Goal: Information Seeking & Learning: Learn about a topic

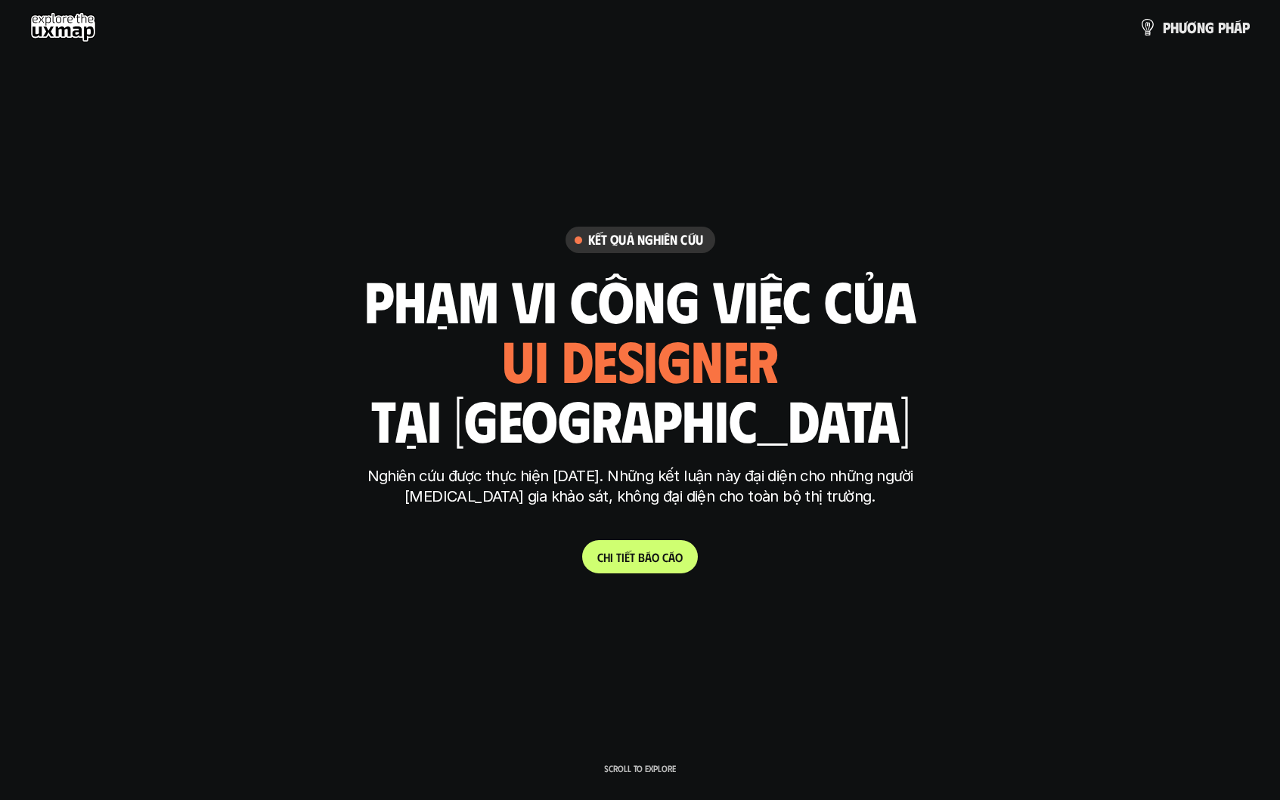
click at [651, 564] on p "C h i t i ế t b á o c á o" at bounding box center [639, 557] width 85 height 14
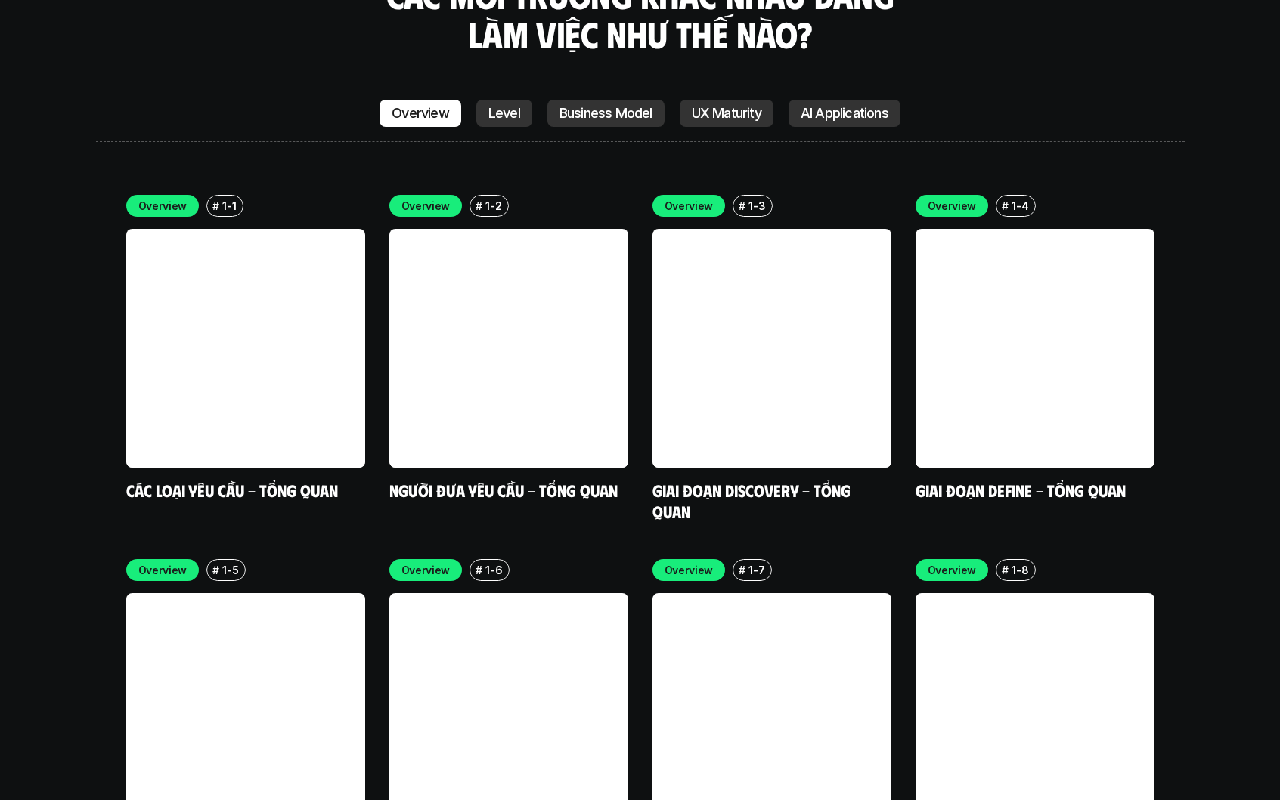
scroll to position [4495, 0]
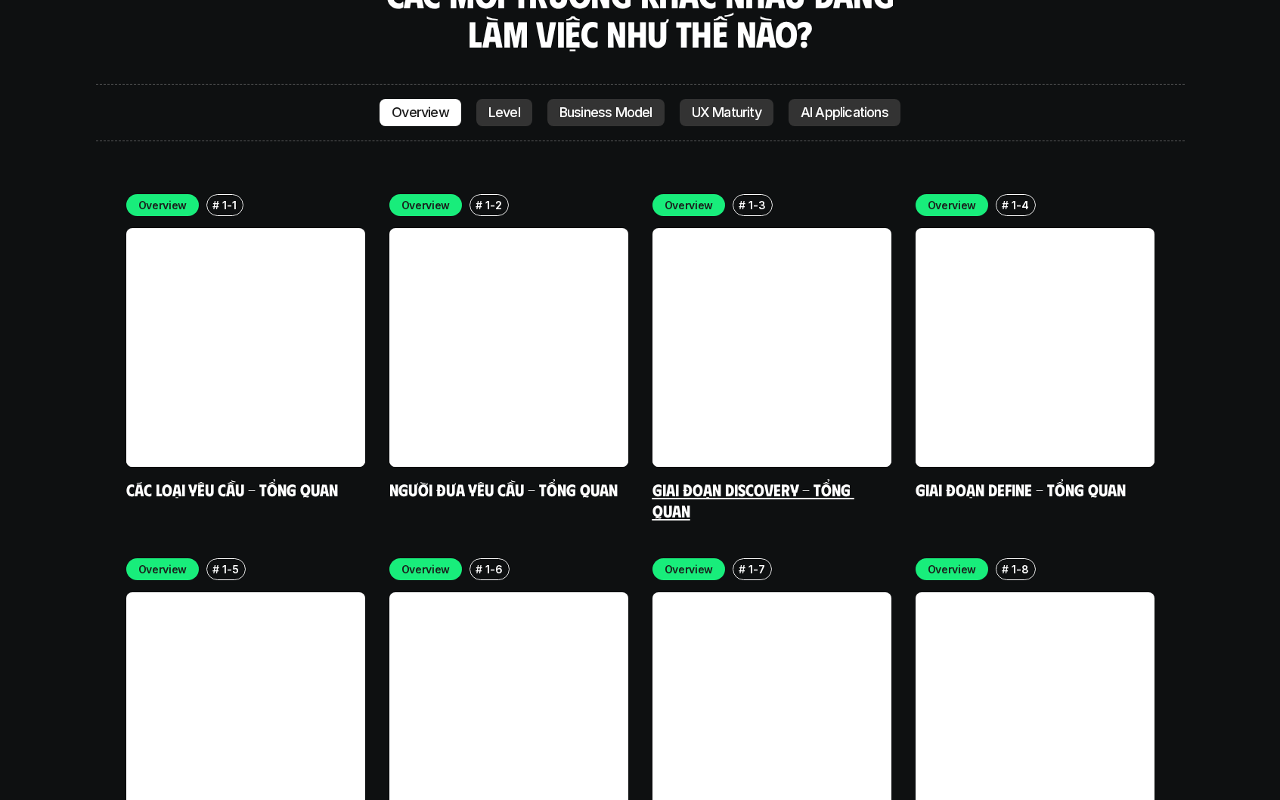
click at [814, 479] on link "Giai đoạn Discovery - Tổng quan" at bounding box center [753, 500] width 202 height 42
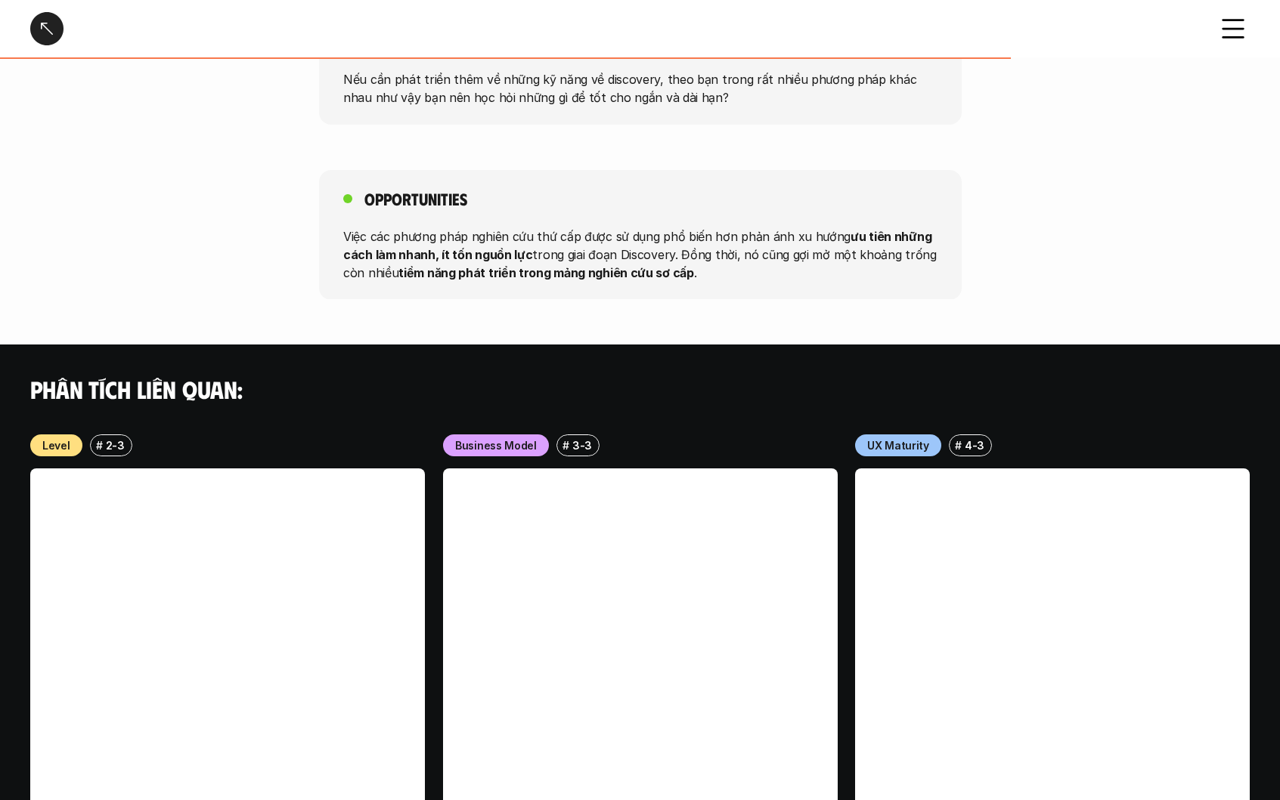
scroll to position [1505, 0]
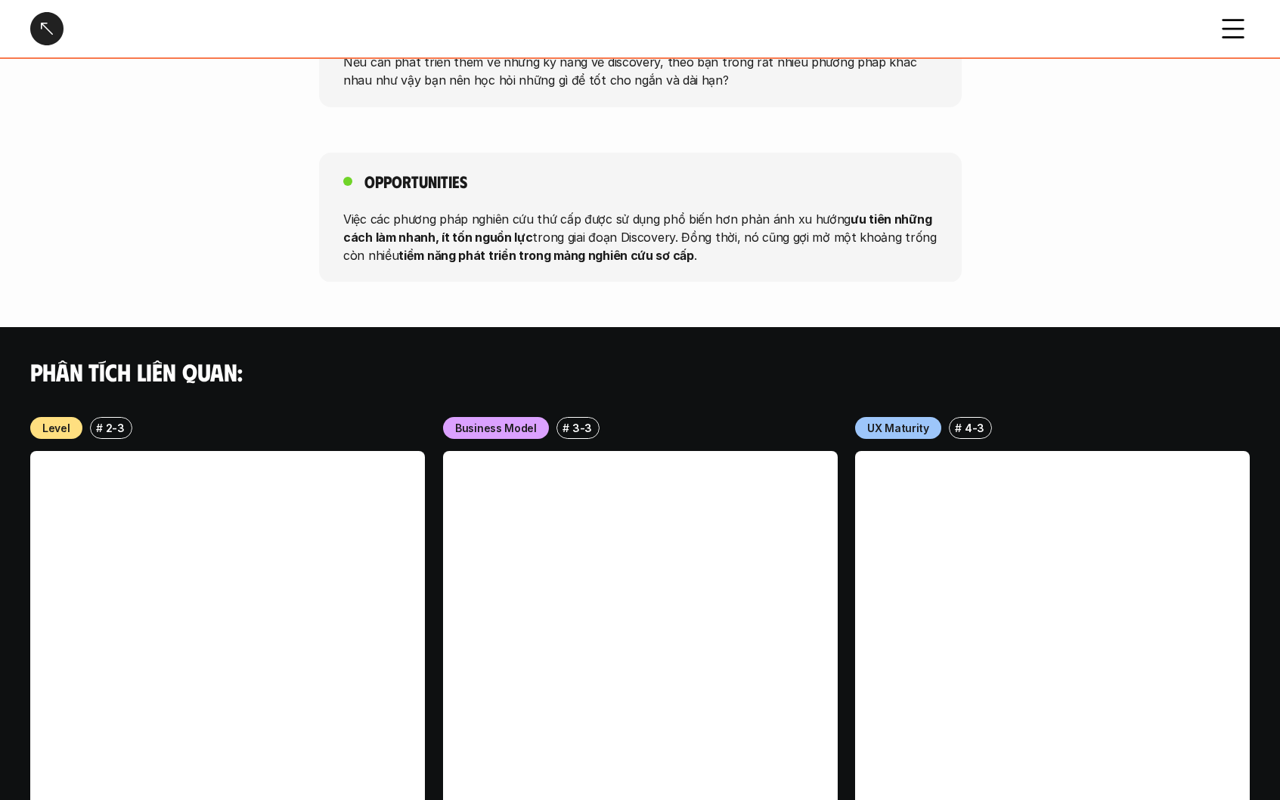
scroll to position [4218, 0]
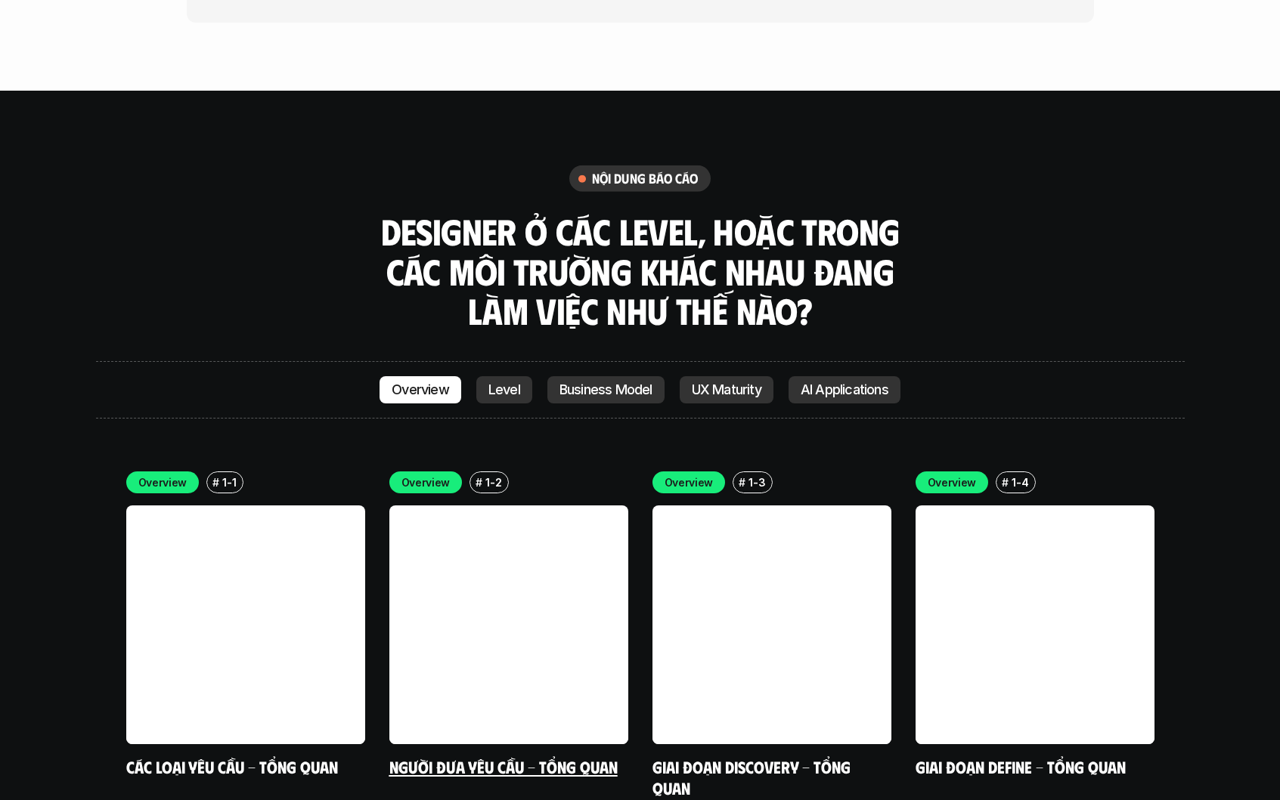
click at [505, 506] on link at bounding box center [508, 625] width 239 height 239
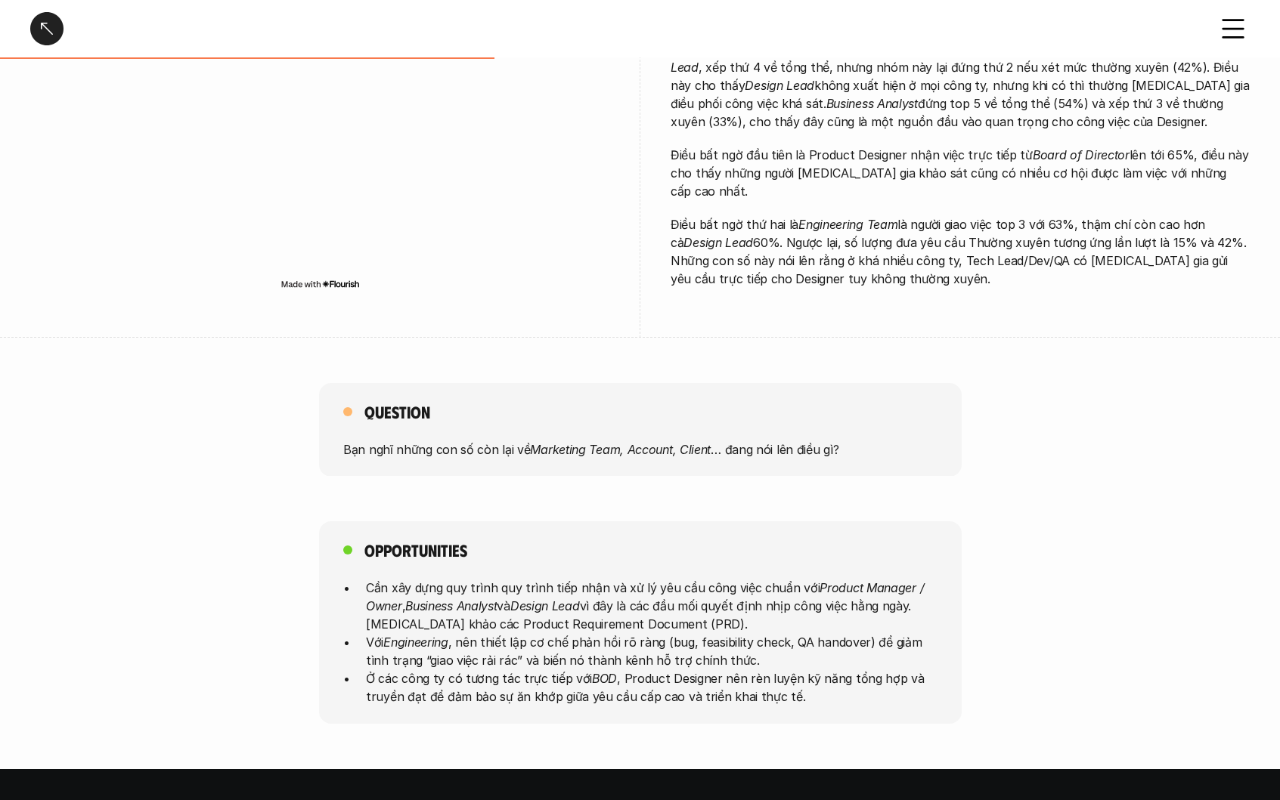
scroll to position [419, 0]
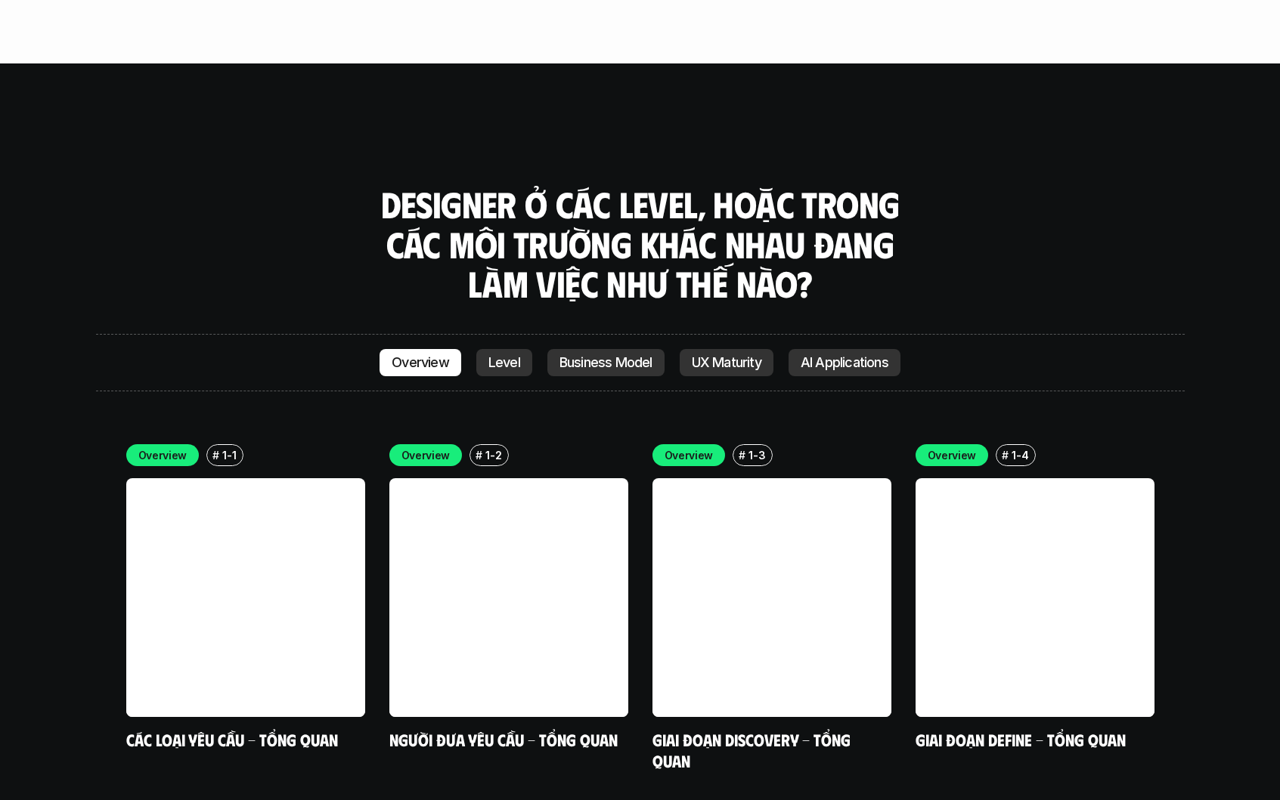
scroll to position [4249, 0]
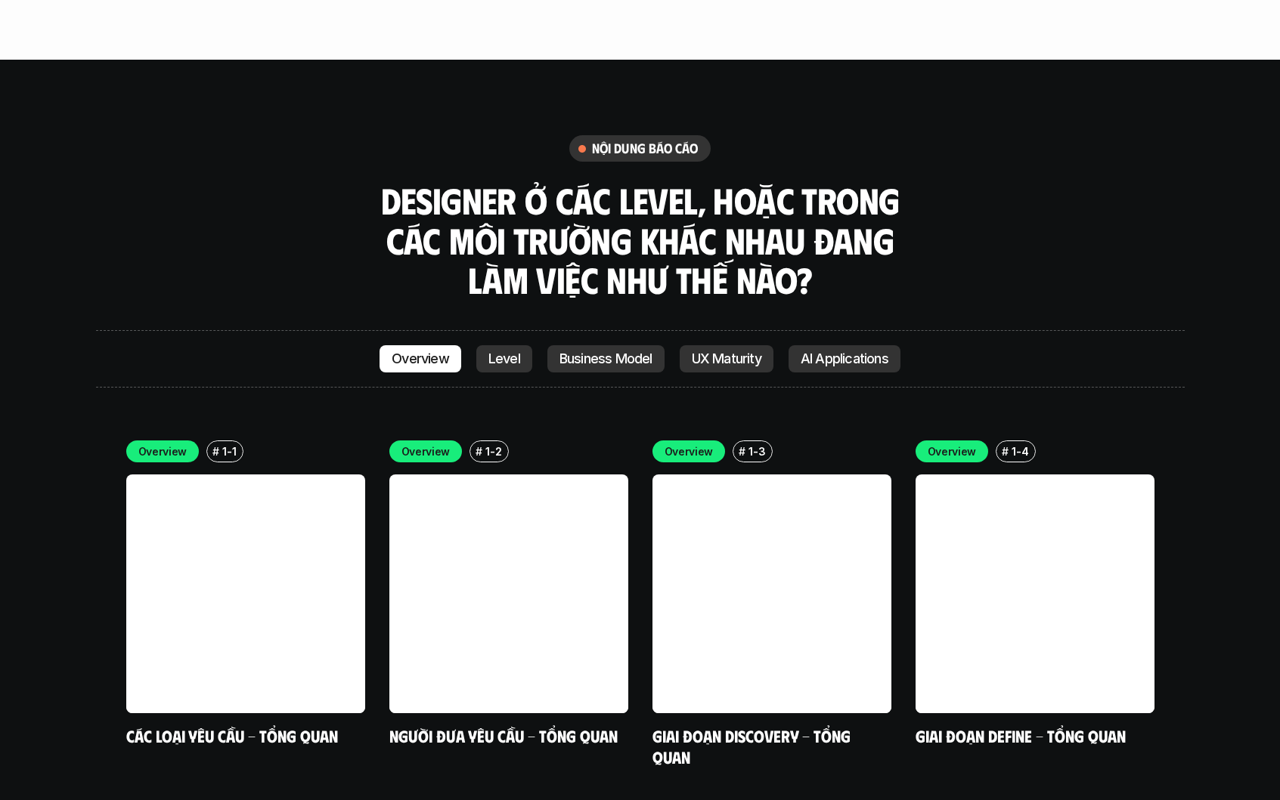
click at [664, 345] on div "Overview Level Business Model UX Maturity AI Applications" at bounding box center [639, 358] width 521 height 27
click at [621, 351] on p "Business Model" at bounding box center [605, 358] width 93 height 15
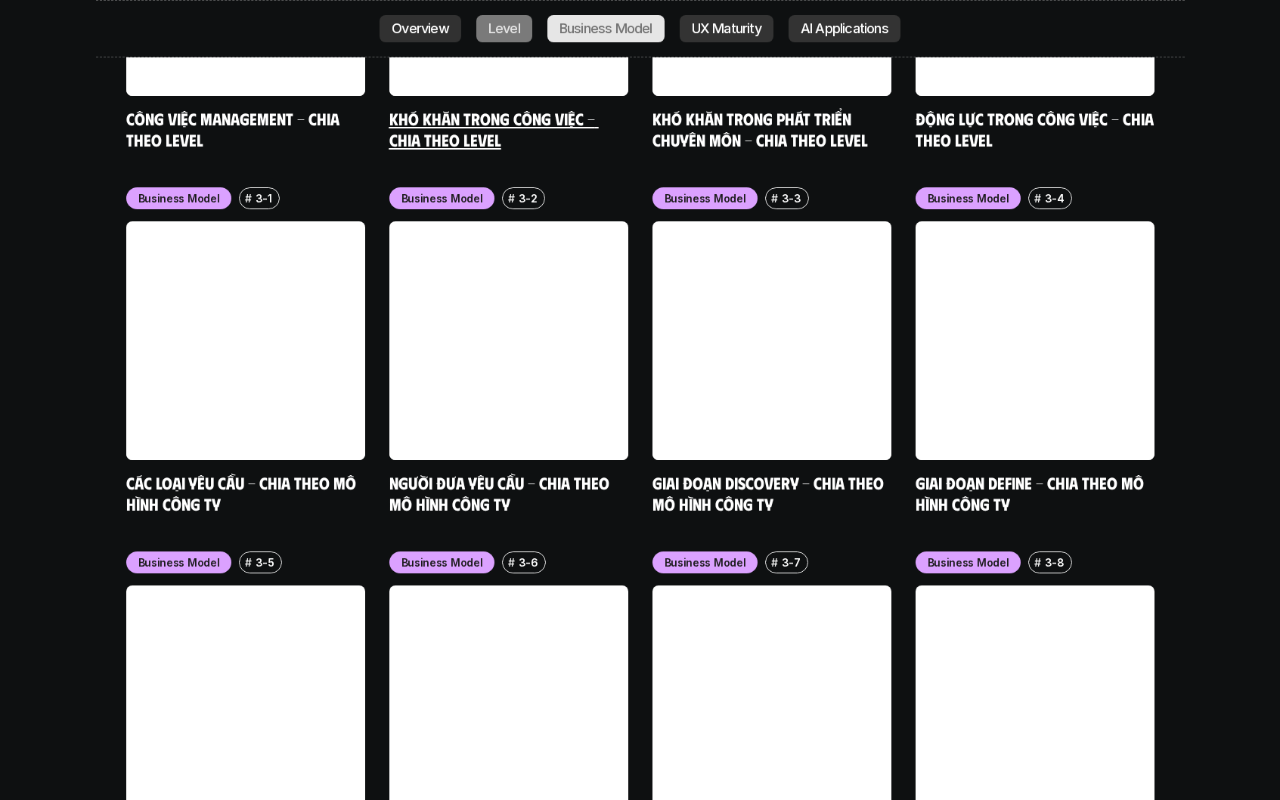
scroll to position [6352, 0]
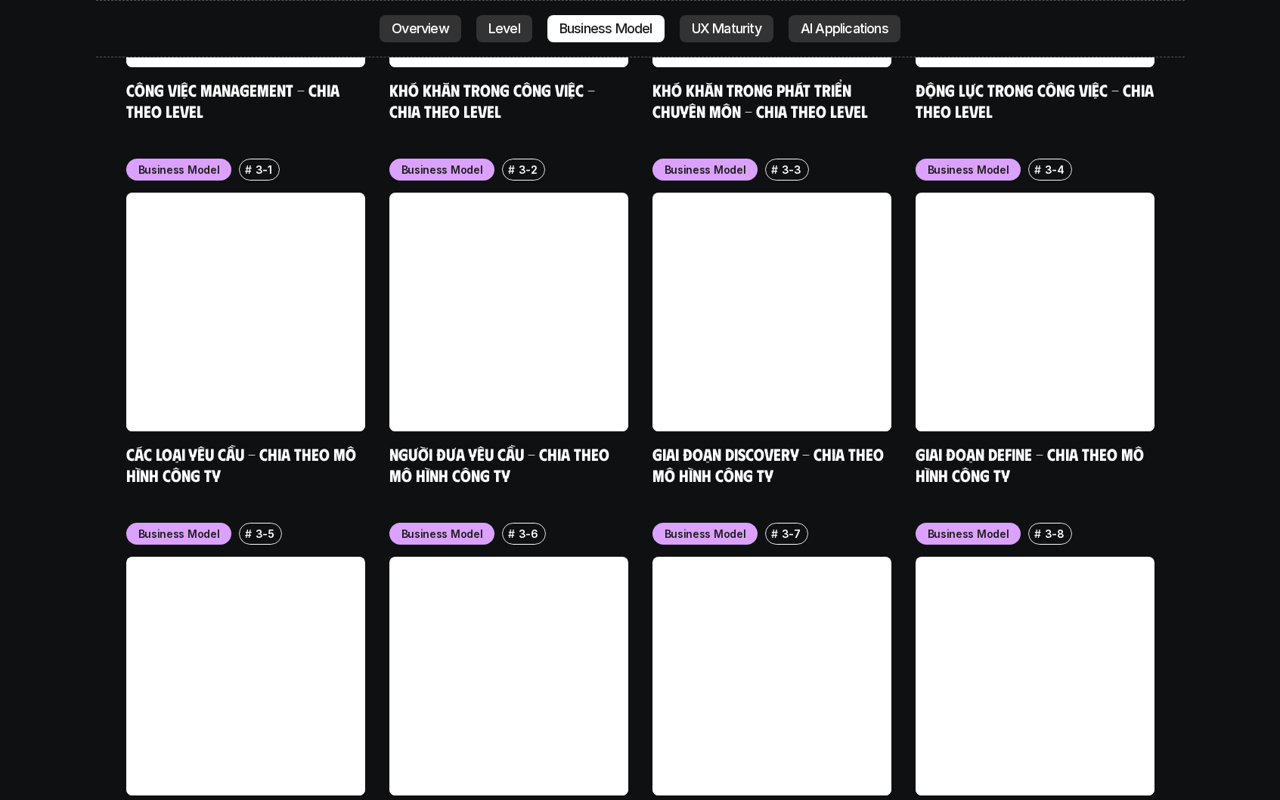
click at [743, 19] on link "UX Maturity" at bounding box center [727, 28] width 94 height 27
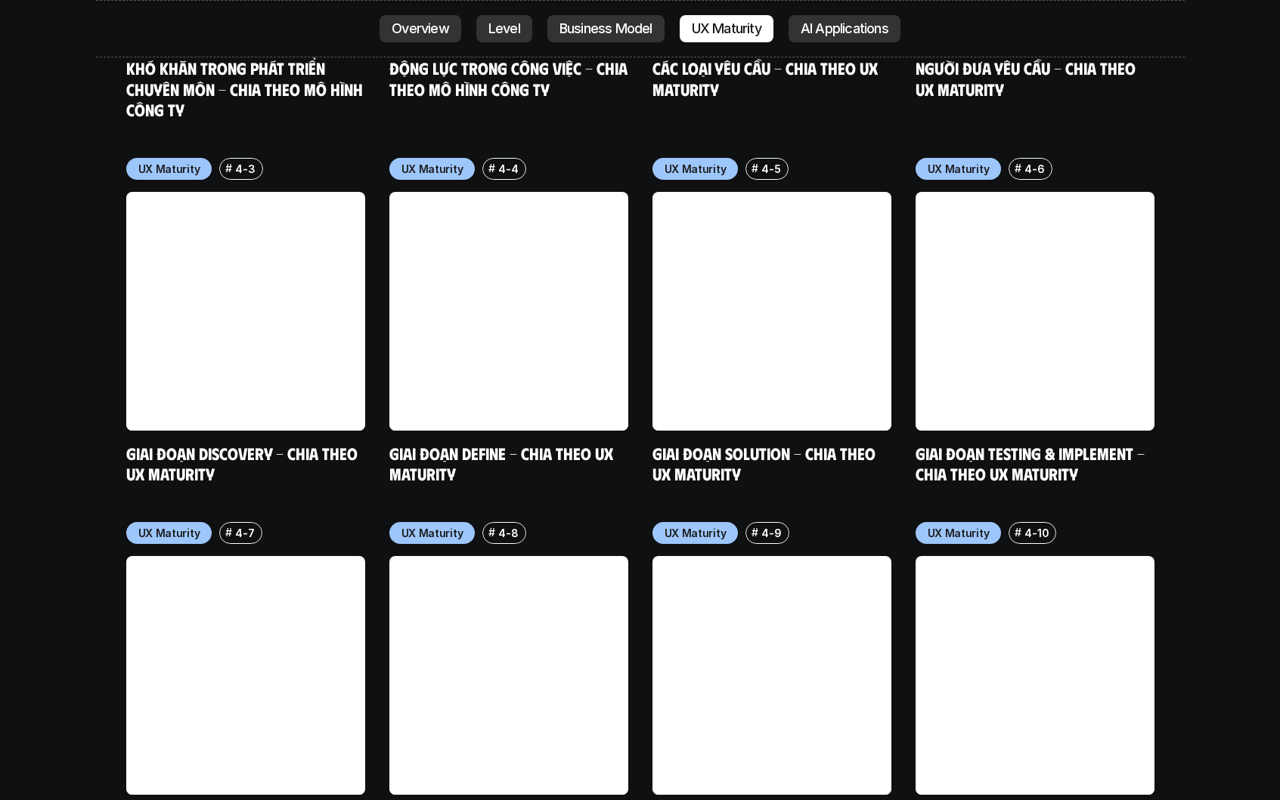
scroll to position [7462, 0]
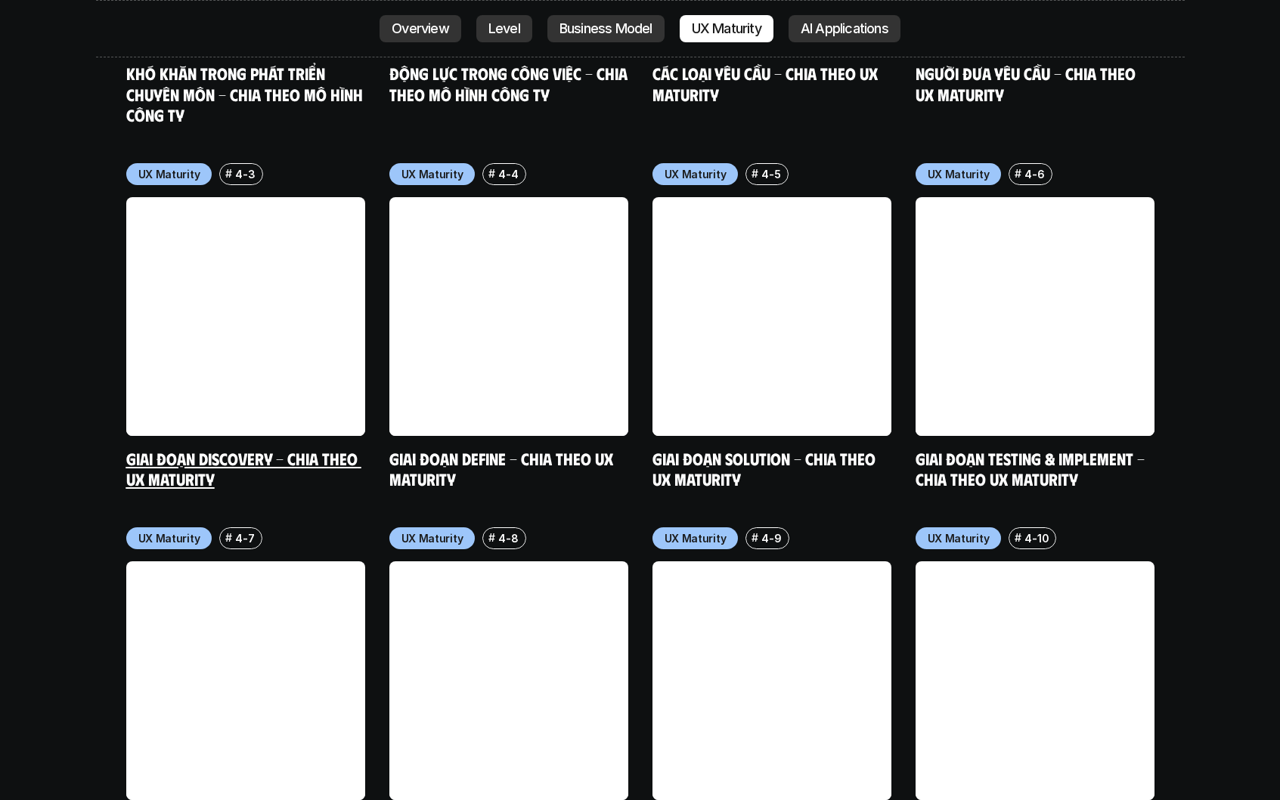
click at [214, 323] on link at bounding box center [245, 316] width 239 height 239
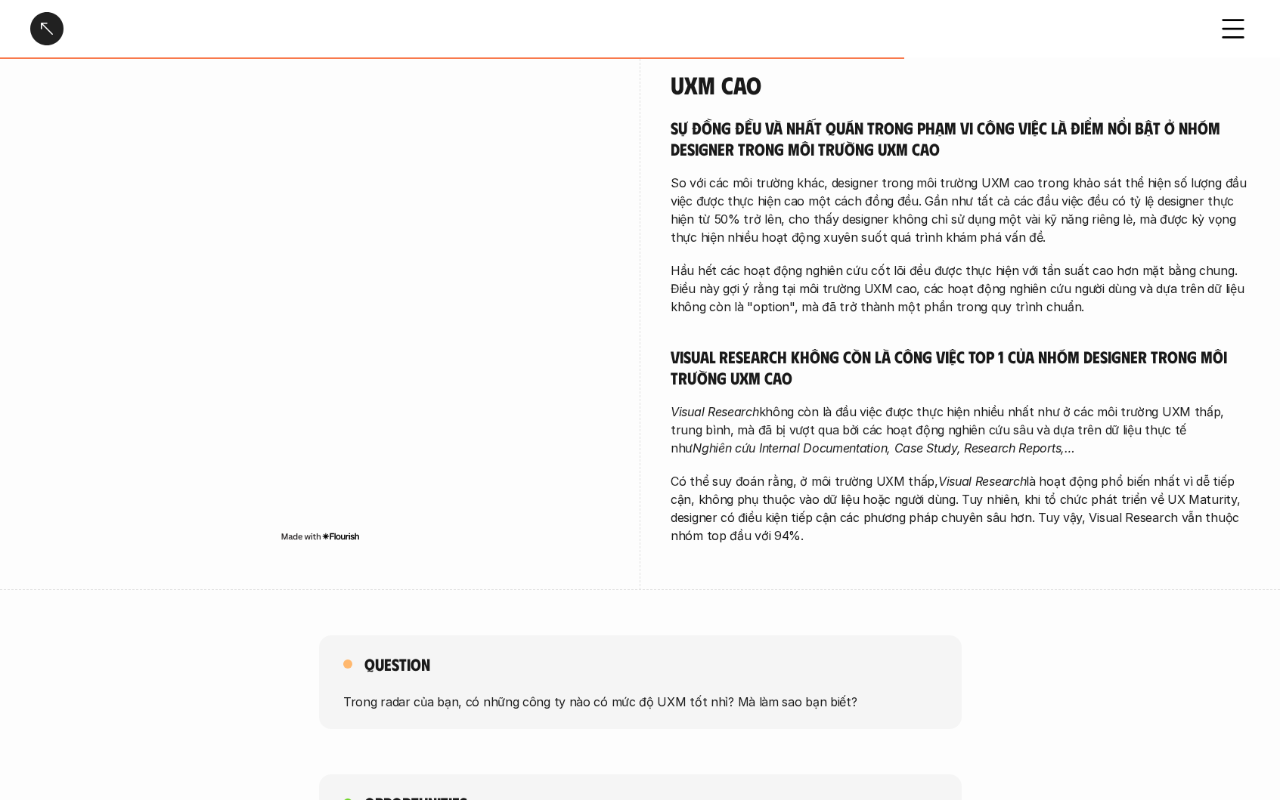
scroll to position [1870, 0]
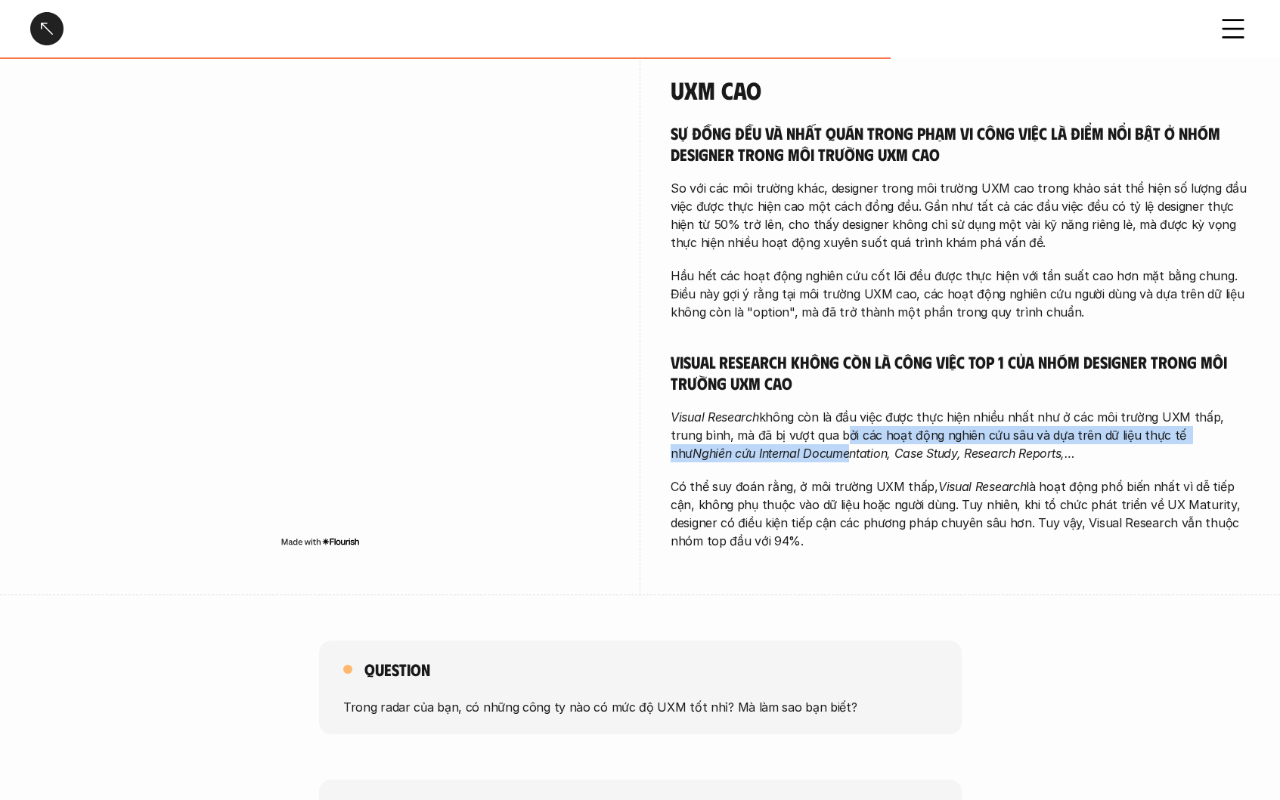
drag, startPoint x: 776, startPoint y: 451, endPoint x: 762, endPoint y: 457, distance: 14.9
click at [762, 457] on p "Visual Research không còn là đầu việc được thực hiện nhiều nhất như ở các môi t…" at bounding box center [959, 435] width 579 height 54
click at [762, 457] on em "Nghiên cứu Internal Documentation, Case Study, Research Reports,…" at bounding box center [883, 453] width 382 height 15
